Goal: Task Accomplishment & Management: Manage account settings

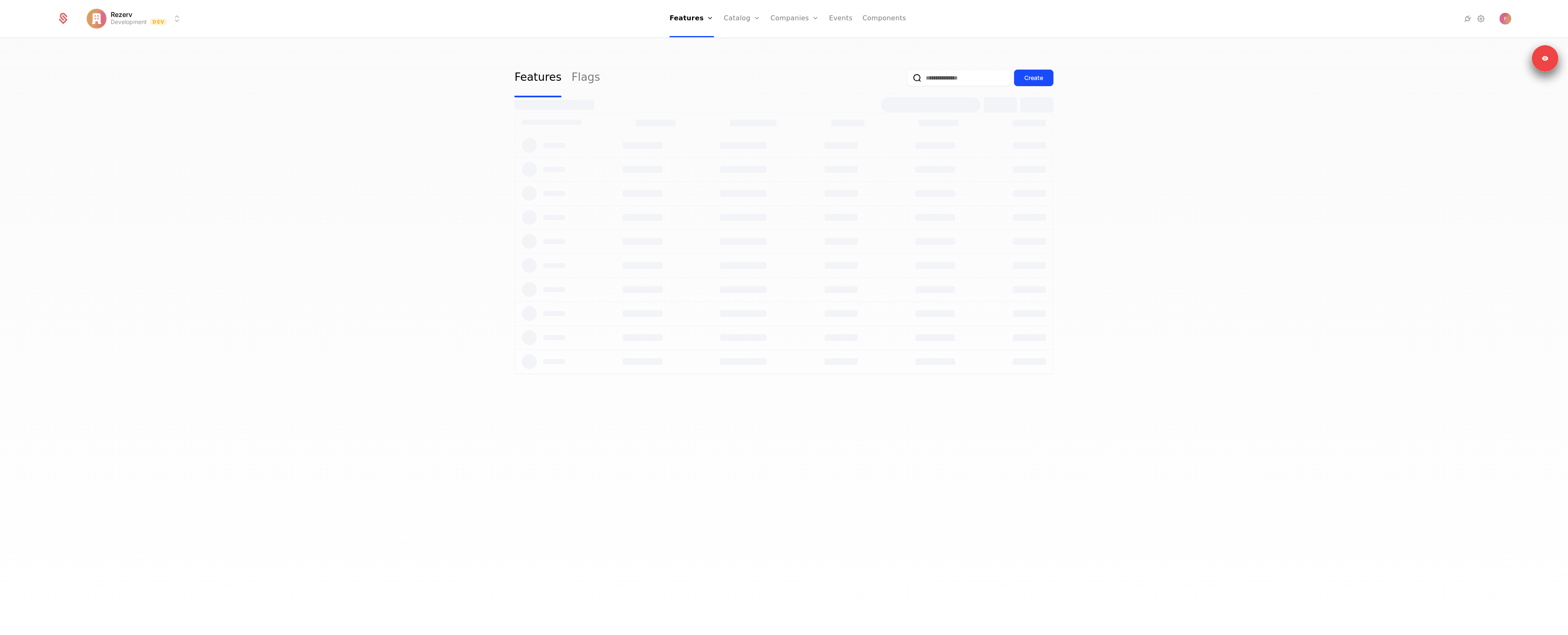
select select "**"
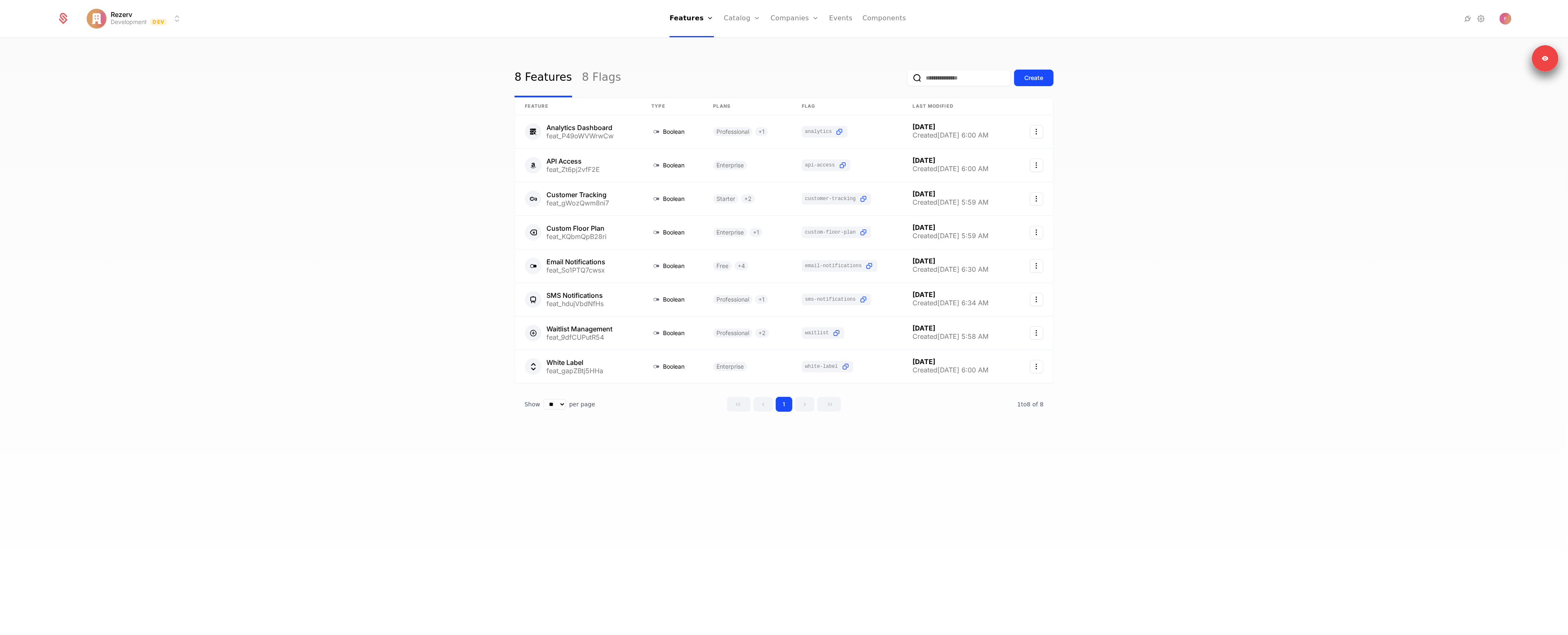
click at [758, 68] on link "Configuration" at bounding box center [755, 67] width 43 height 7
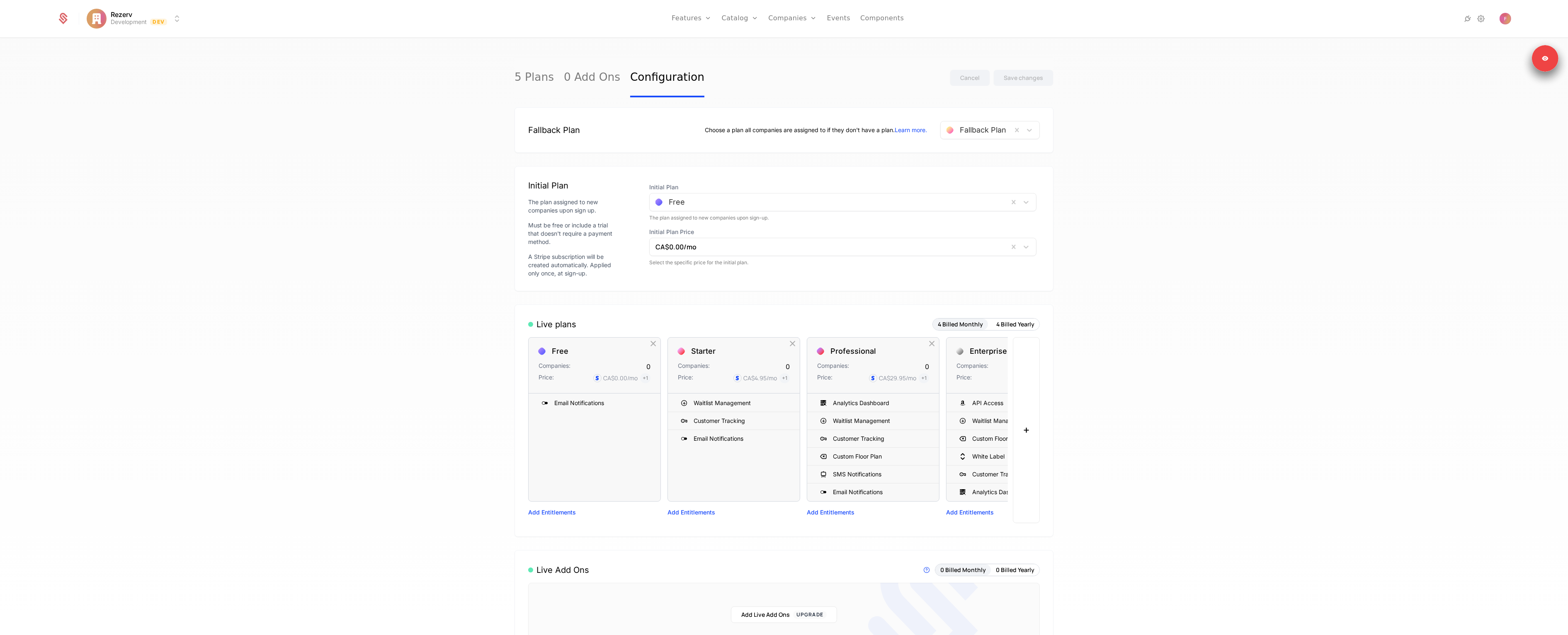
click at [171, 13] on html "Rezerv Development Dev Features Features Flags Catalog Plans Add Ons Configurat…" at bounding box center [784, 318] width 1568 height 635
click at [433, 74] on html "Rezerv Development Dev Features Features Flags Catalog Plans Add Ons Configurat…" at bounding box center [784, 318] width 1568 height 635
click at [117, 20] on html "Rezerv Development Dev Features Features Flags Catalog Plans Add Ons Configurat…" at bounding box center [784, 318] width 1568 height 635
click at [123, 60] on div "Production" at bounding box center [114, 60] width 35 height 7
drag, startPoint x: 970, startPoint y: 131, endPoint x: 967, endPoint y: 141, distance: 10.4
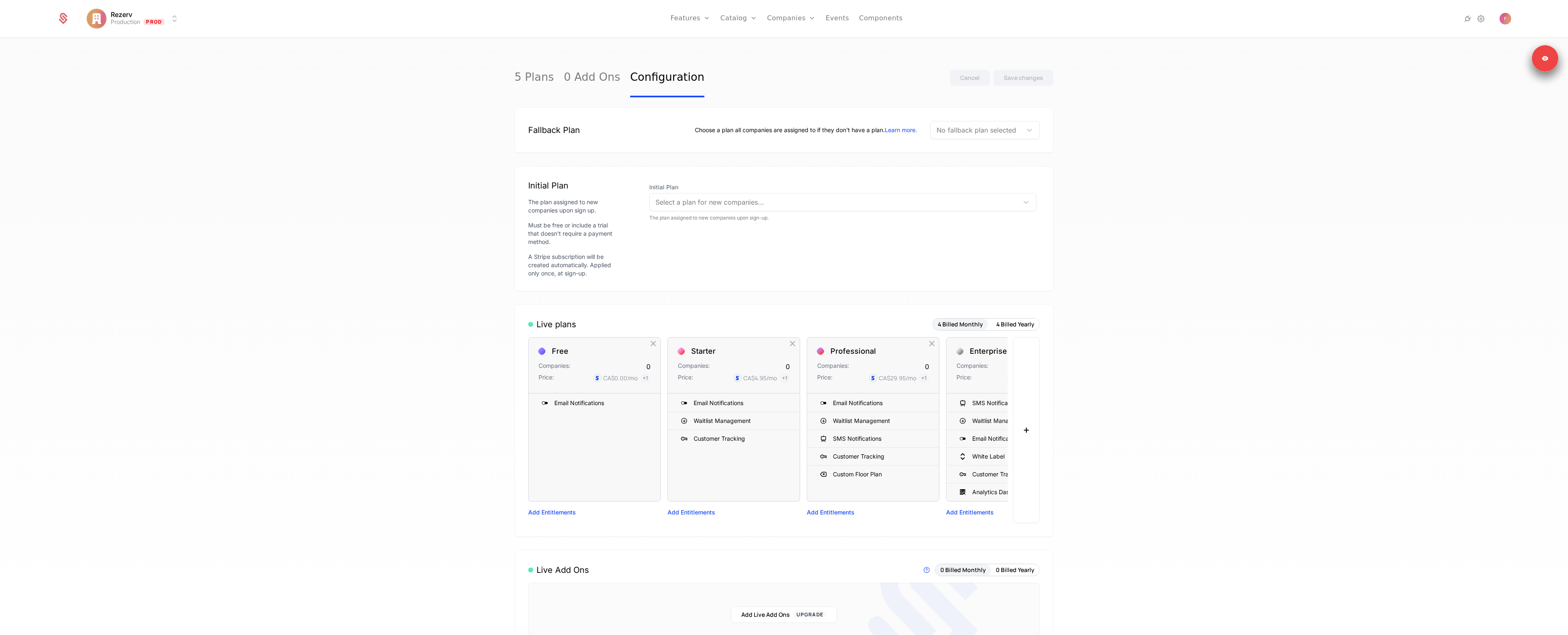
click at [970, 131] on div at bounding box center [976, 130] width 80 height 12
click at [964, 147] on div "Fallback Plan" at bounding box center [970, 151] width 49 height 7
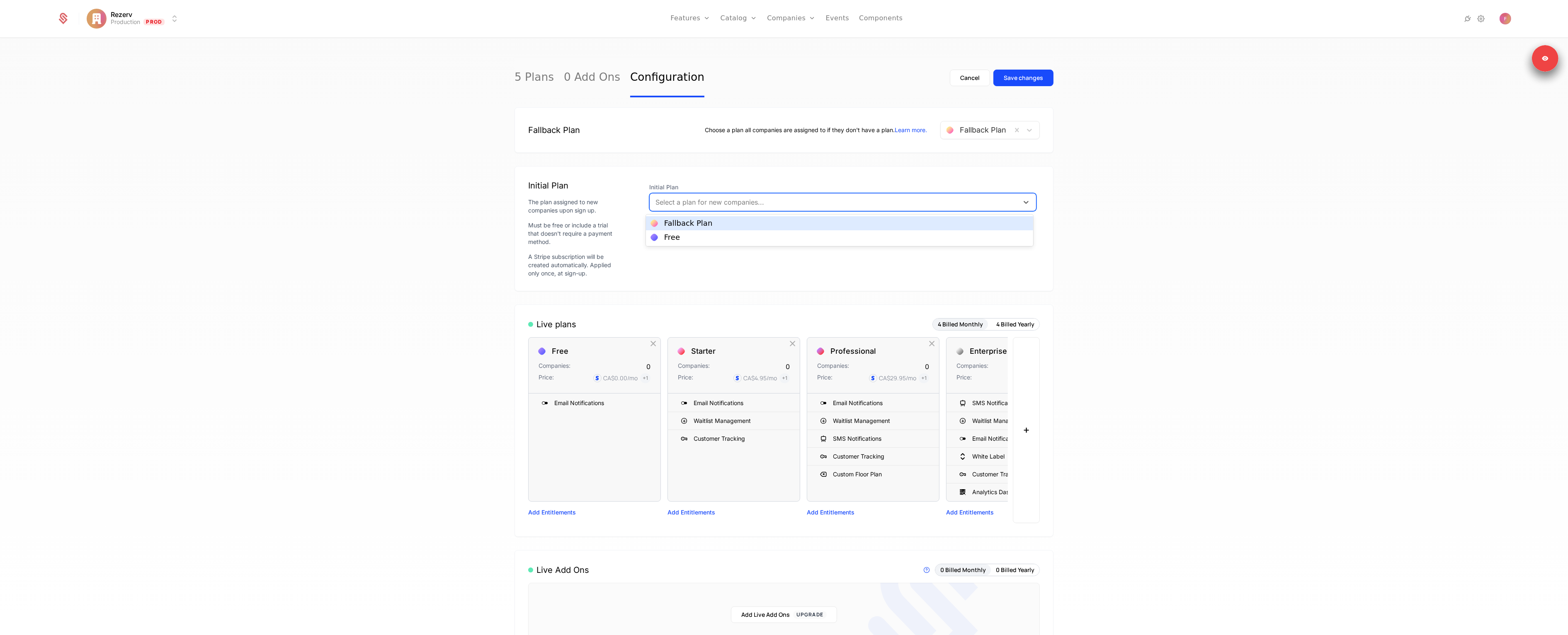
click at [715, 203] on div at bounding box center [834, 202] width 357 height 12
click at [697, 234] on div "Free" at bounding box center [839, 237] width 377 height 7
click at [1018, 74] on div "Save changes" at bounding box center [1023, 78] width 40 height 9
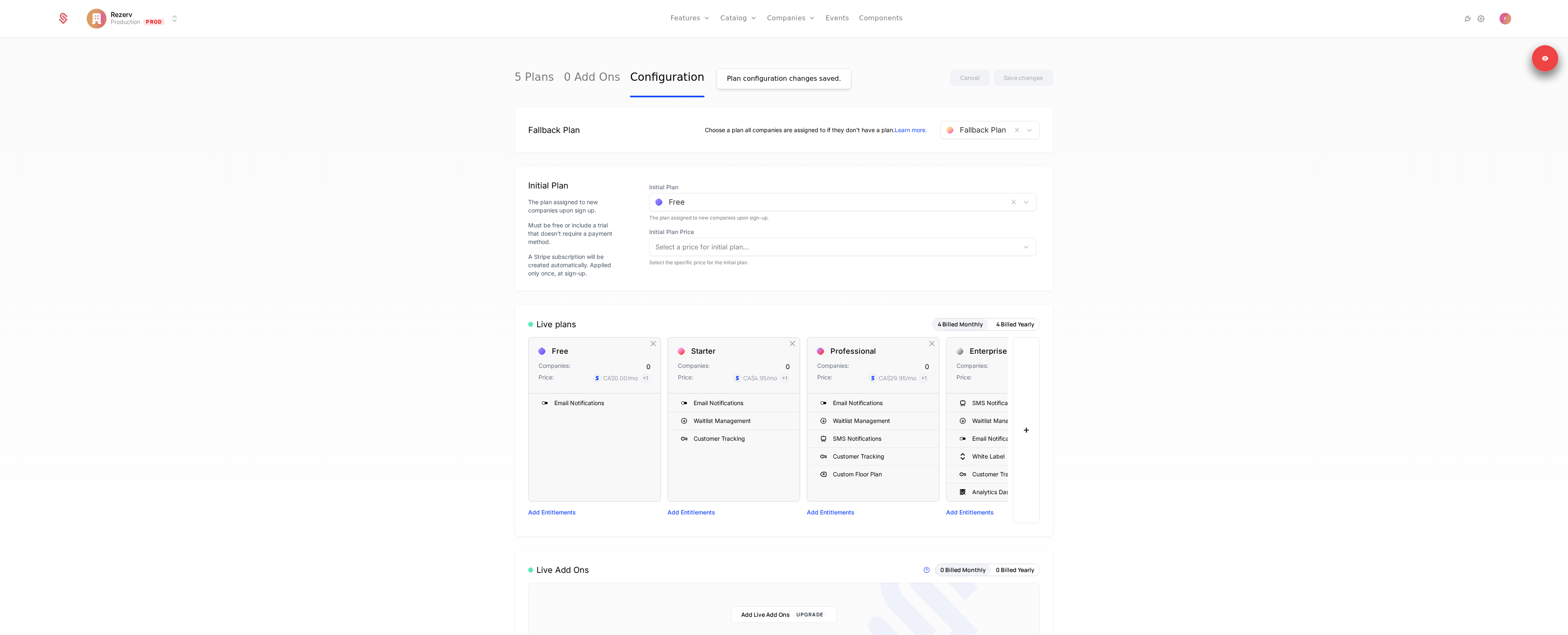
click at [736, 41] on link "Plans" at bounding box center [752, 40] width 43 height 7
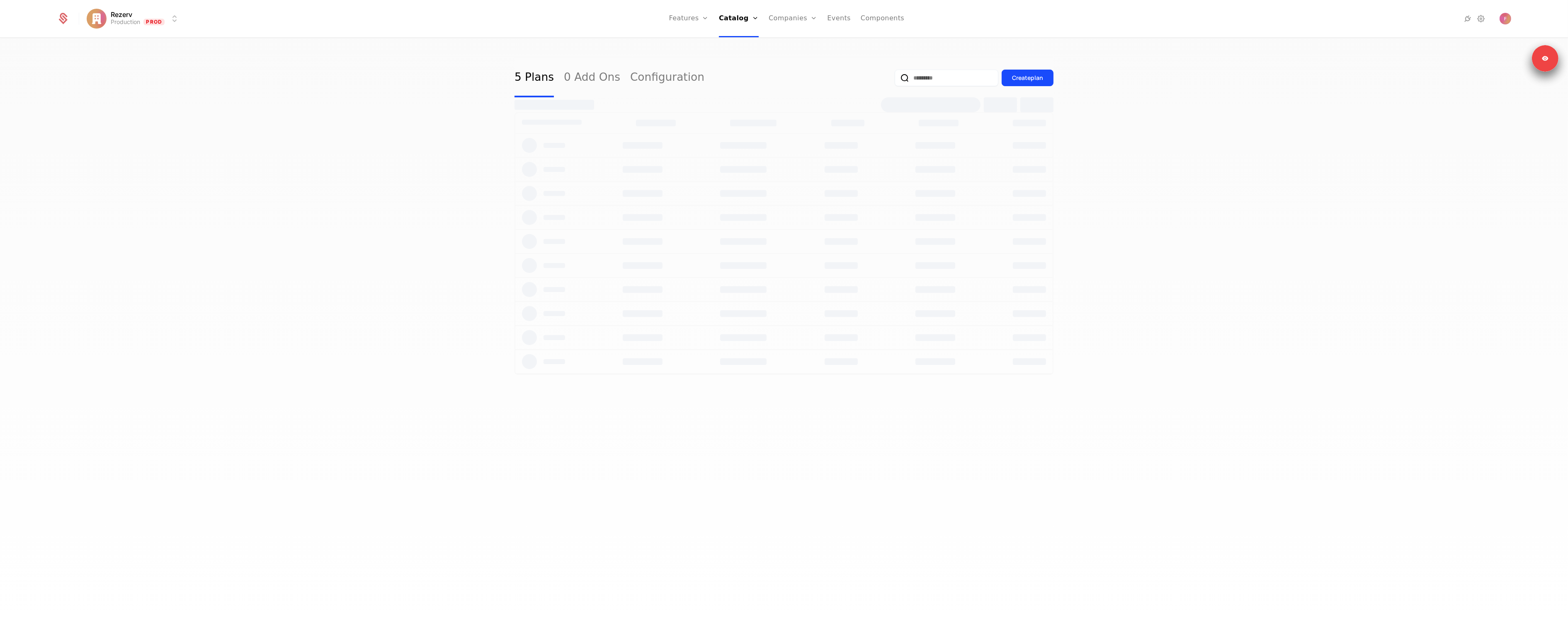
select select "**"
click at [532, 190] on link at bounding box center [577, 190] width 124 height 30
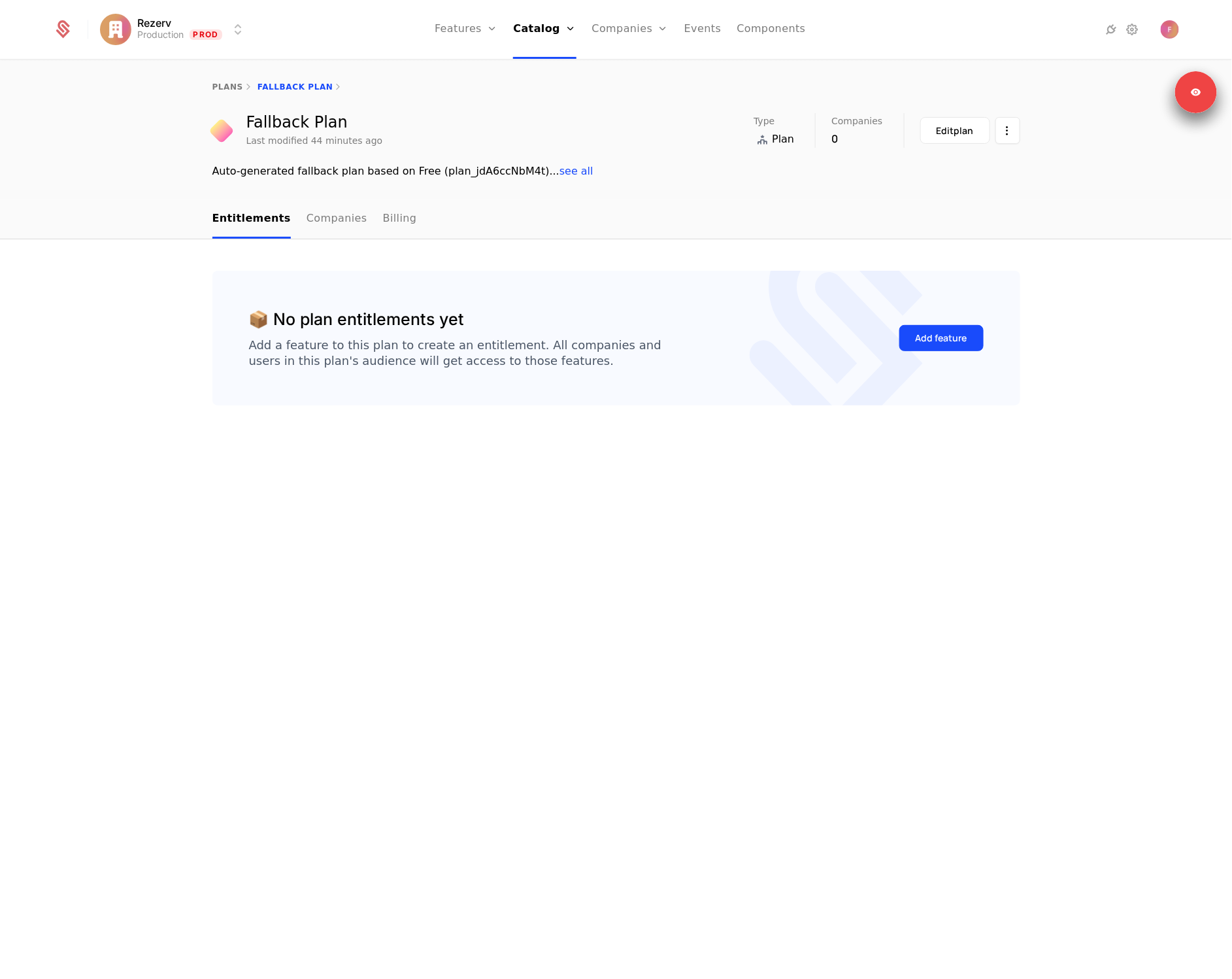
click at [923, 337] on div "Add feature" at bounding box center [941, 338] width 52 height 13
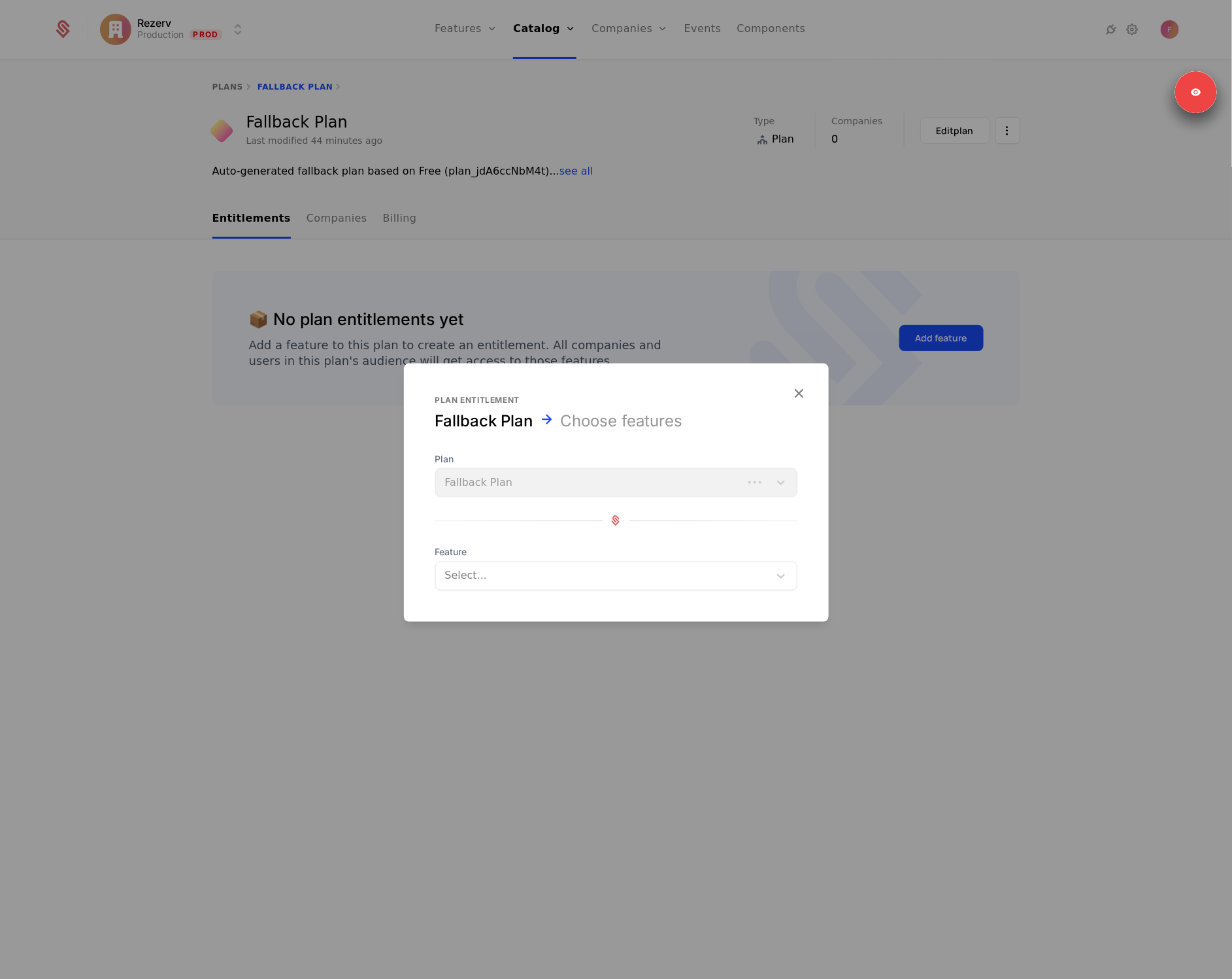
click at [498, 587] on div "Select..." at bounding box center [616, 575] width 362 height 29
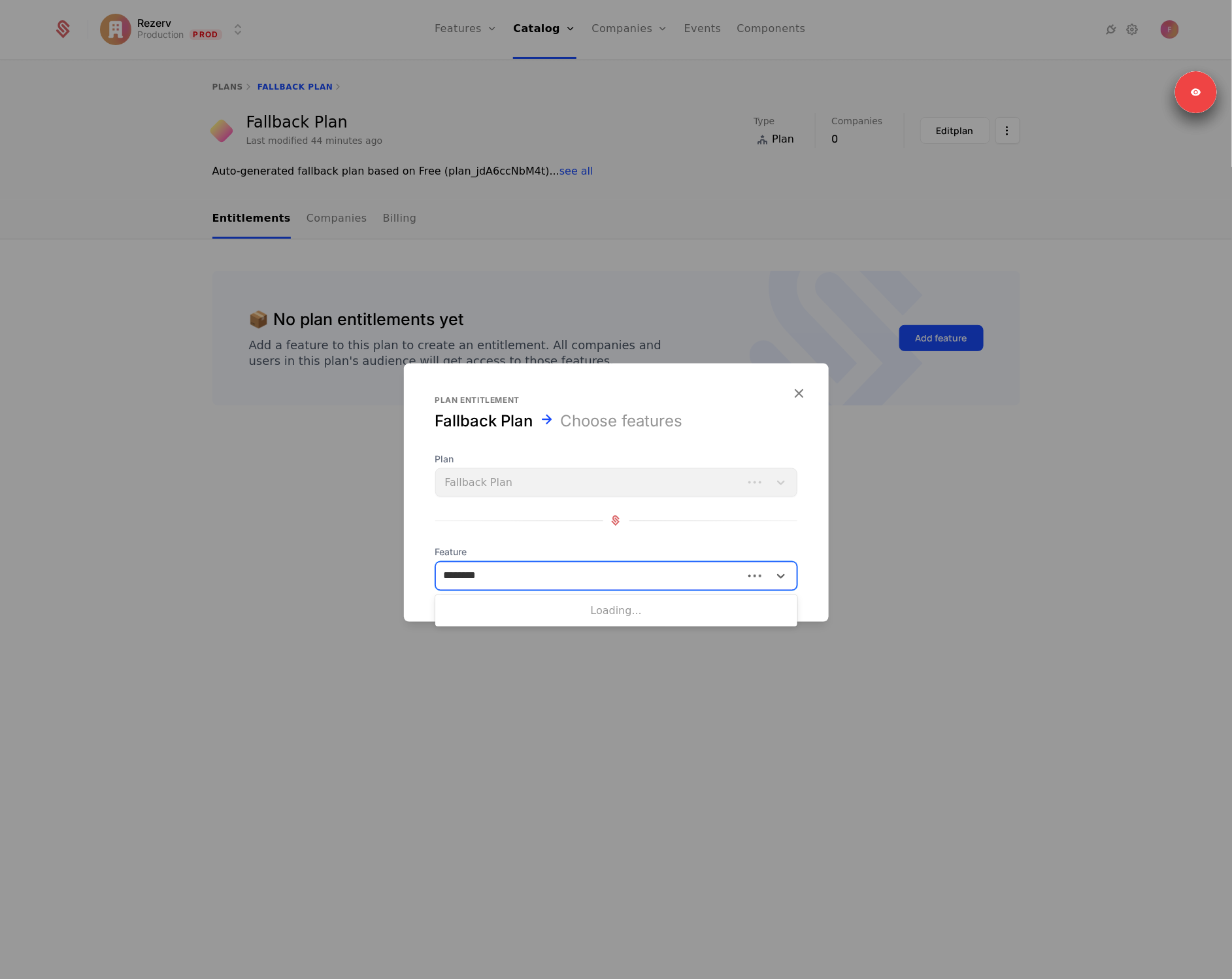
type input "*********"
click at [451, 614] on div "Email Notifications" at bounding box center [616, 609] width 346 height 12
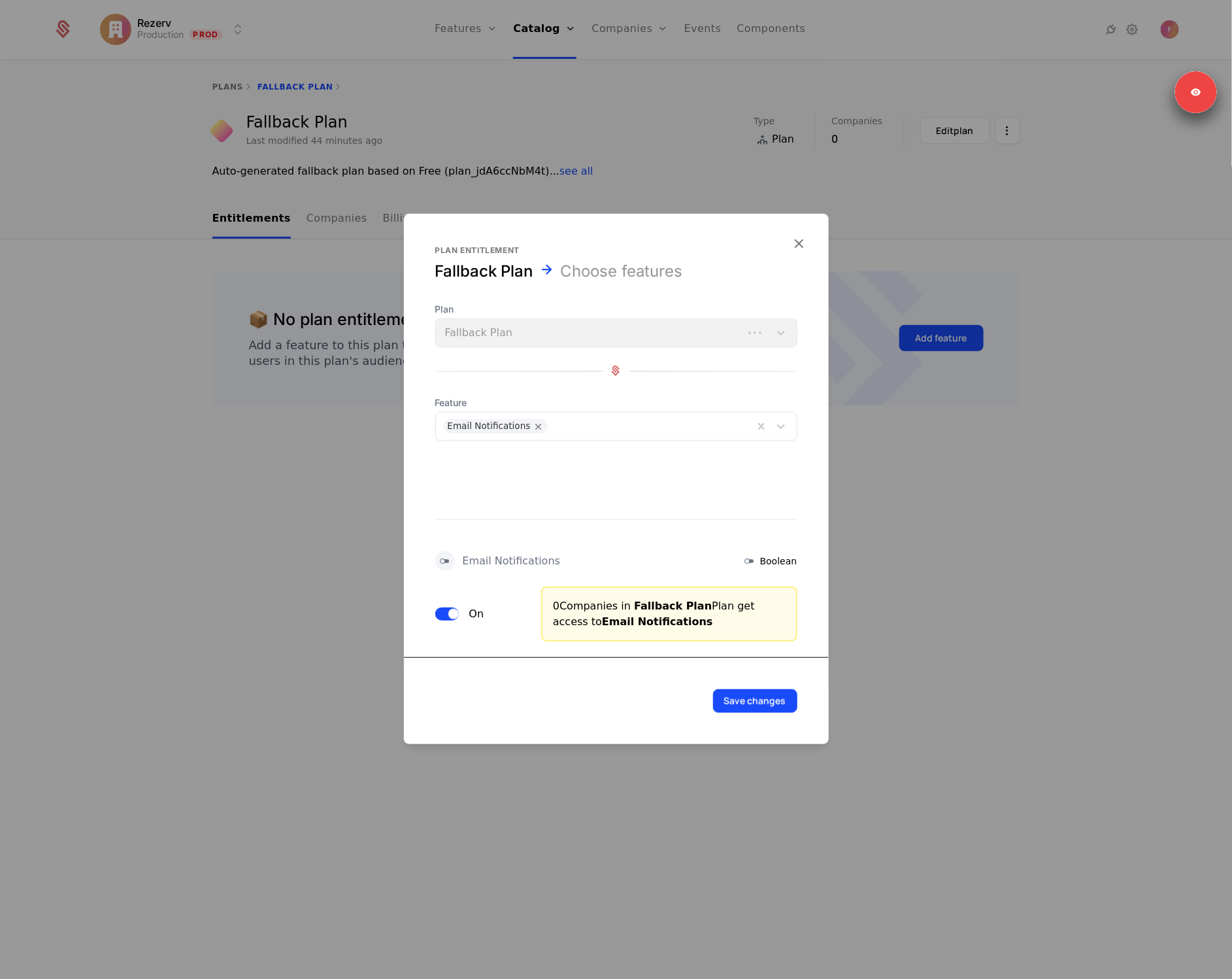
click at [766, 698] on button "Save changes" at bounding box center [755, 700] width 84 height 24
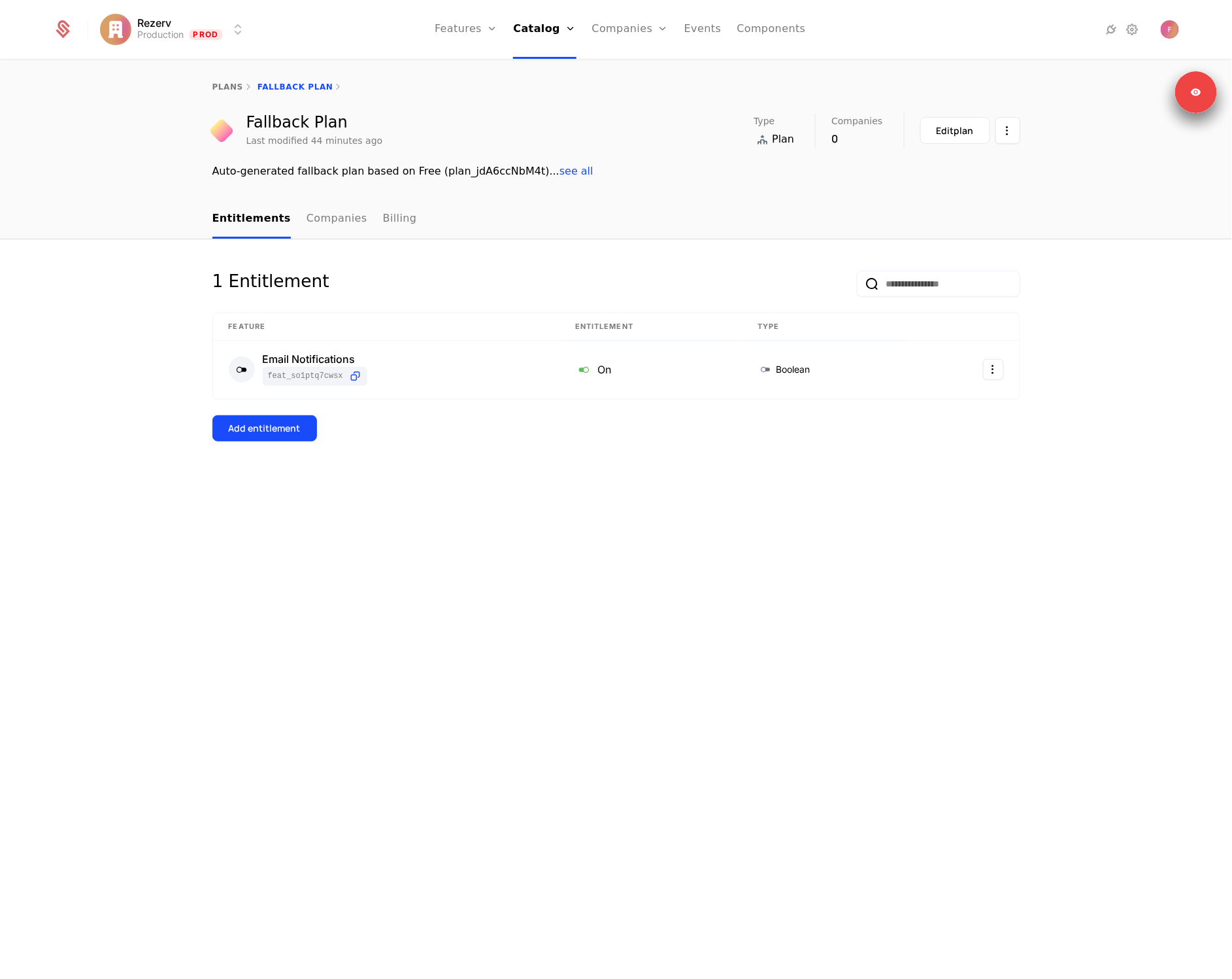
click at [285, 551] on div "1 Entitlement Feature Entitlement Type Email Notifications feat_So1PTQ7cwsx On …" at bounding box center [616, 609] width 1232 height 740
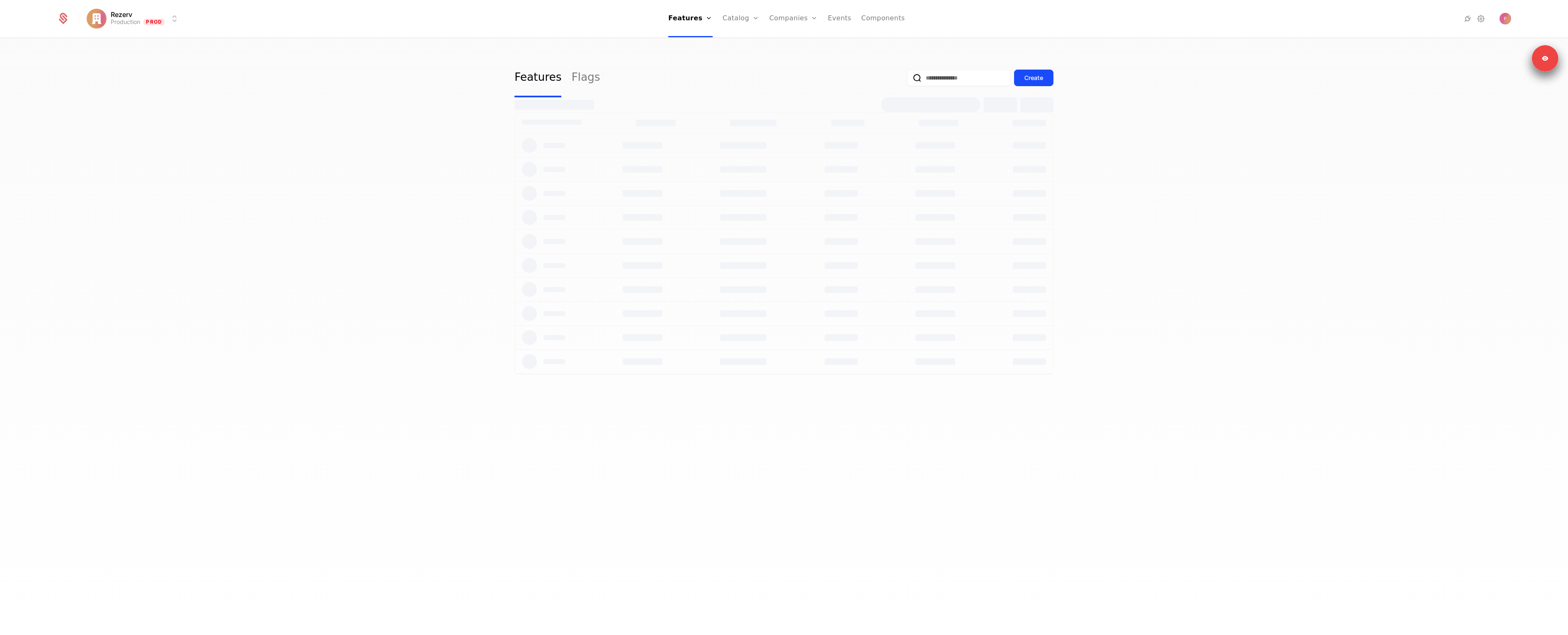
select select "**"
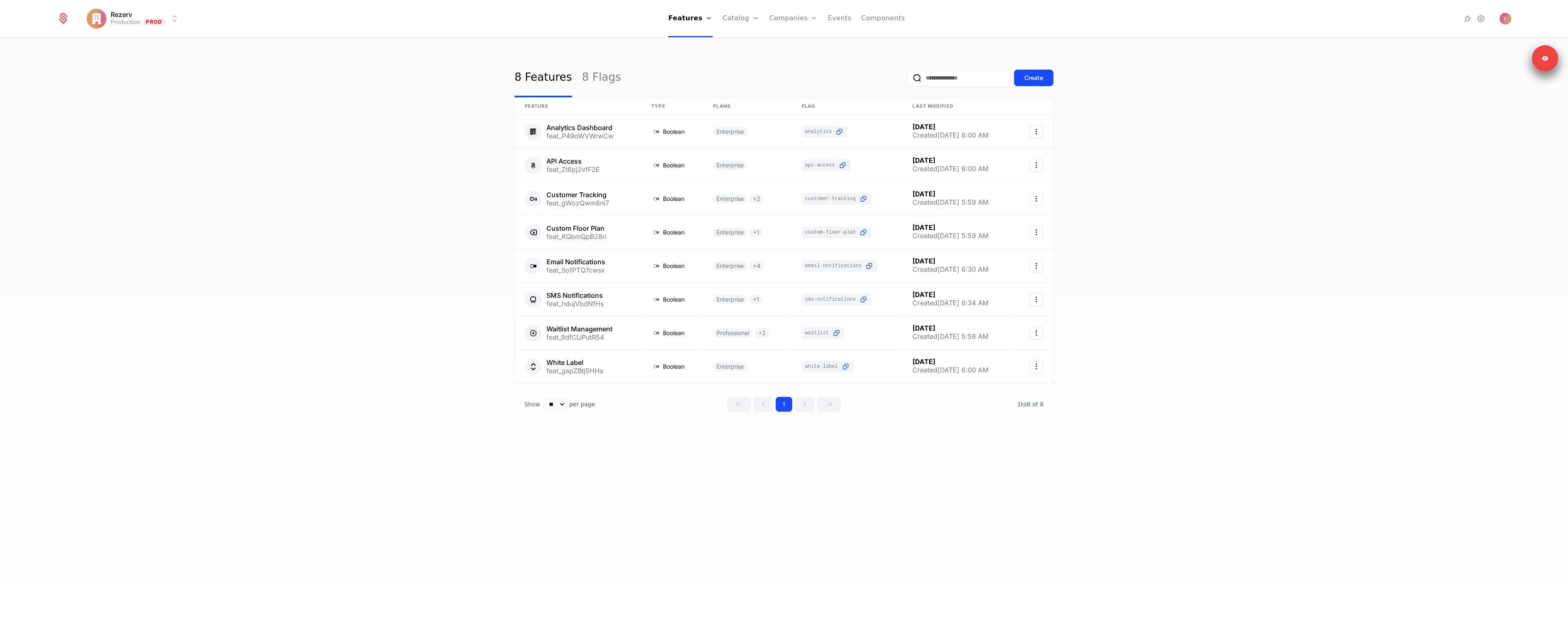
click at [444, 163] on div "8 Features 8 Flags Create Feature Type Plans Flag Last Modified Analytics Dashb…" at bounding box center [784, 339] width 1568 height 602
click at [143, 25] on html "Rezerv Production Prod Features Features Flags Catalog Plans Add Ons Configurat…" at bounding box center [784, 318] width 1568 height 635
drag, startPoint x: 143, startPoint y: 25, endPoint x: 240, endPoint y: 24, distance: 97.0
click at [146, 24] on html "Rezerv Production Prod Features Features Flags Catalog Plans Add Ons Configurat…" at bounding box center [784, 318] width 1568 height 635
click at [1500, 18] on img "Open user button" at bounding box center [1505, 18] width 12 height 12
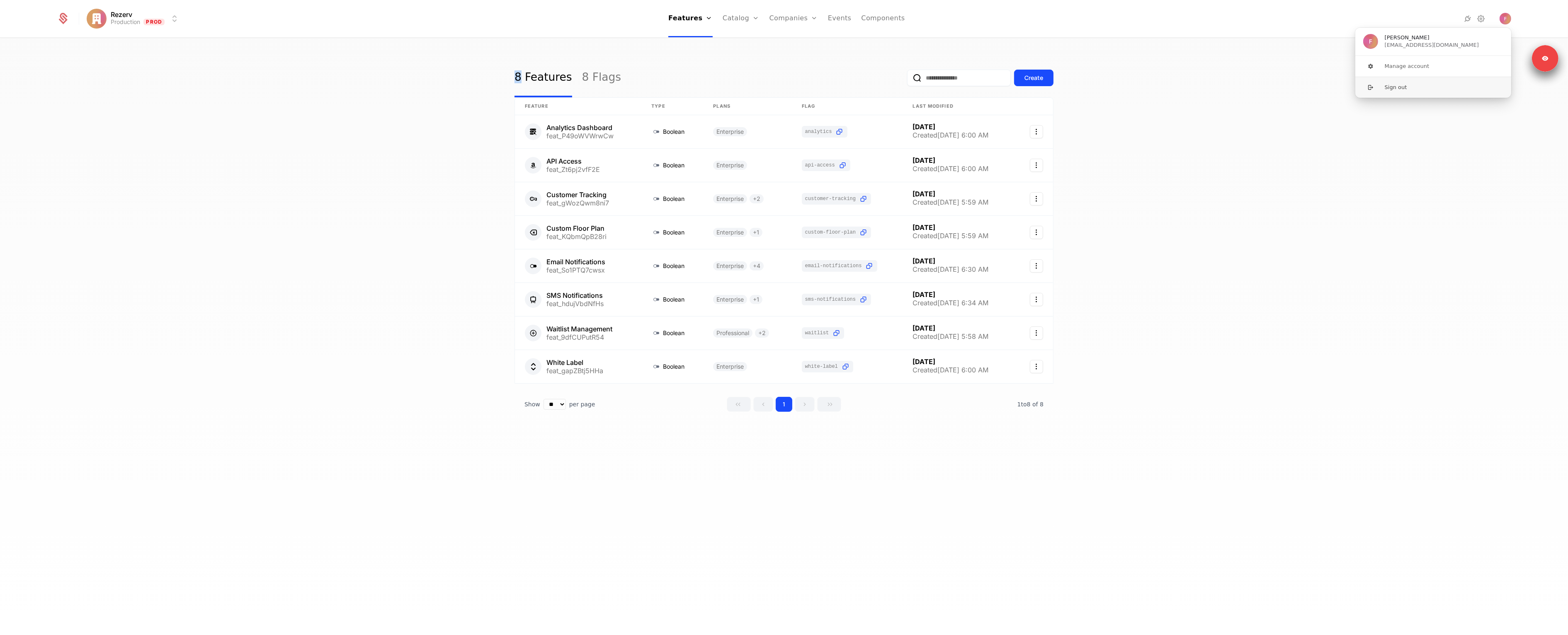
click at [1433, 92] on button "Sign out" at bounding box center [1433, 87] width 156 height 21
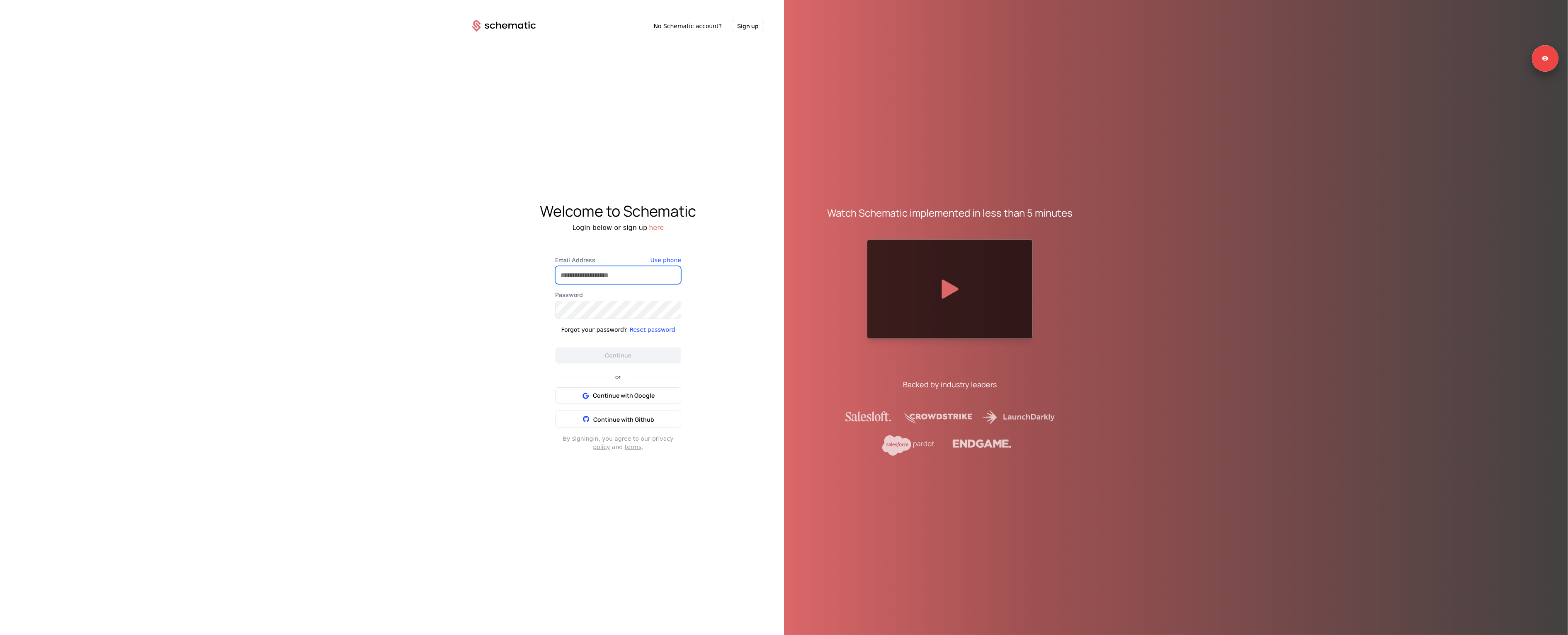
click at [634, 268] on input "Email Address" at bounding box center [618, 275] width 125 height 18
type input "**********"
